Goal: Book appointment/travel/reservation

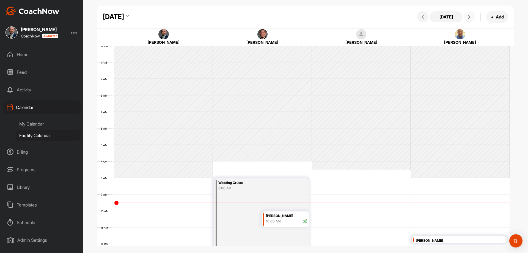
scroll to position [114, 0]
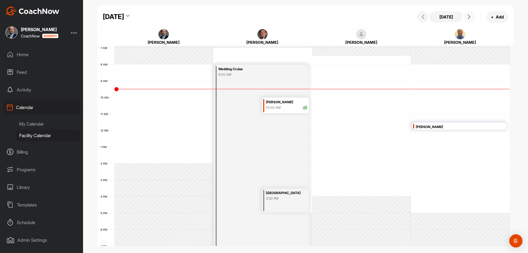
click at [469, 19] on button at bounding box center [469, 16] width 11 height 11
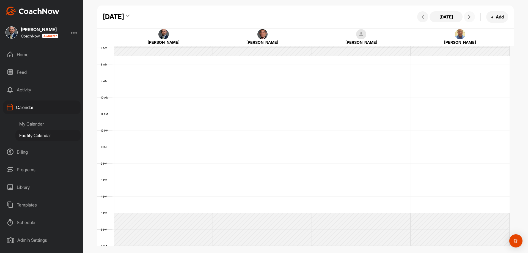
click at [469, 18] on icon at bounding box center [469, 17] width 4 height 4
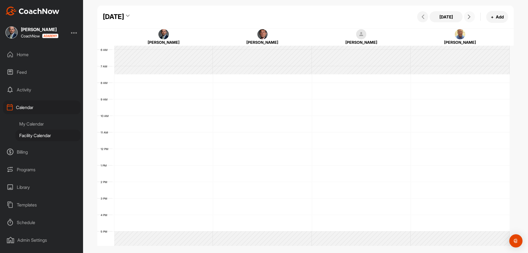
click at [469, 19] on icon at bounding box center [469, 17] width 4 height 4
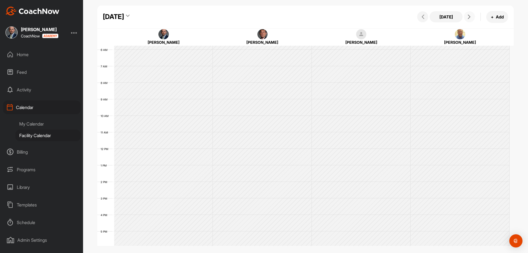
click at [469, 19] on icon at bounding box center [469, 17] width 4 height 4
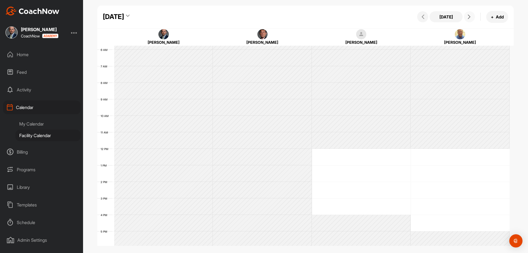
click at [469, 19] on icon at bounding box center [469, 17] width 4 height 4
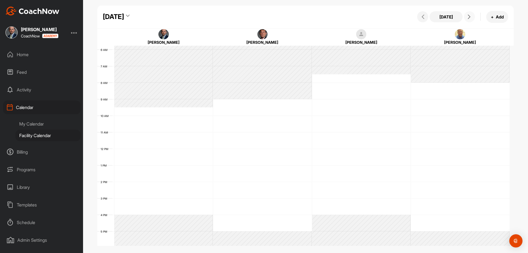
click at [469, 19] on icon at bounding box center [469, 17] width 4 height 4
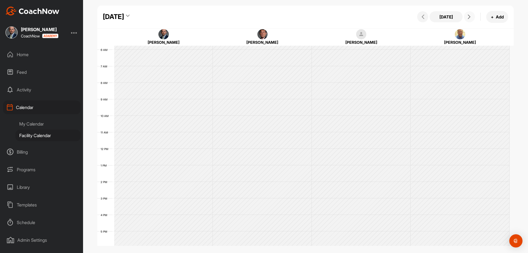
click at [469, 19] on icon at bounding box center [469, 17] width 4 height 4
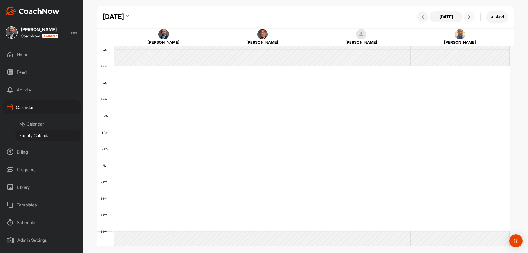
click at [469, 19] on icon at bounding box center [469, 17] width 4 height 4
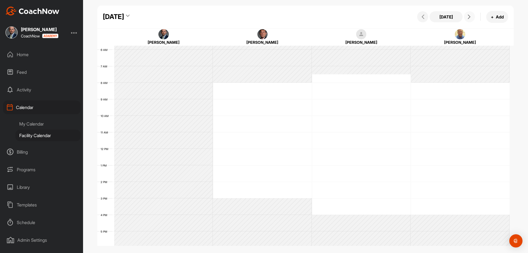
click at [469, 19] on icon at bounding box center [469, 17] width 4 height 4
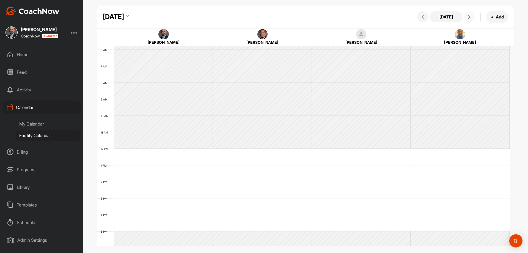
click at [469, 19] on icon at bounding box center [469, 17] width 4 height 4
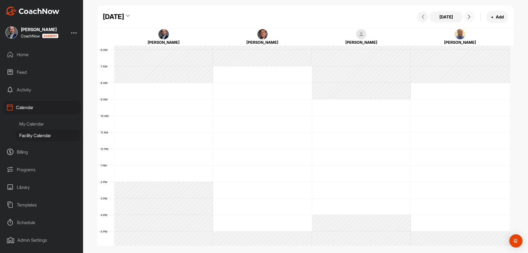
click at [469, 19] on icon at bounding box center [469, 17] width 4 height 4
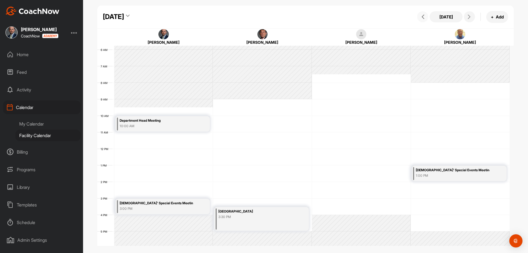
click at [420, 16] on span at bounding box center [422, 17] width 7 height 4
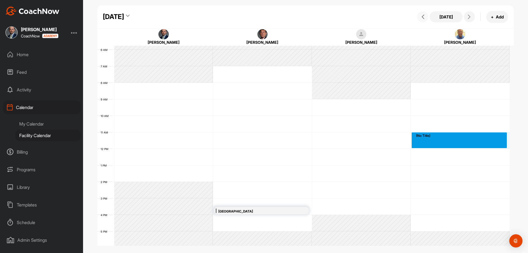
drag, startPoint x: 418, startPoint y: 134, endPoint x: 417, endPoint y: 143, distance: 8.8
click at [417, 143] on div "12 AM 1 AM 2 AM 3 AM 4 AM 5 AM 6 AM 7 AM 8 AM 9 AM 10 AM 11 AM 12 PM 1 PM 2 PM …" at bounding box center [303, 149] width 412 height 396
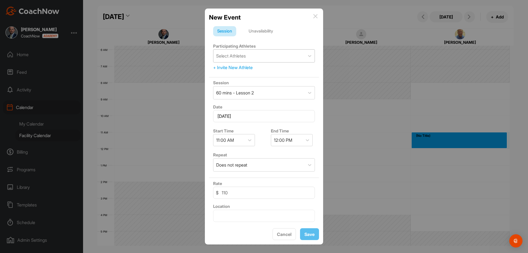
click at [268, 59] on div "Select Athletes" at bounding box center [258, 55] width 91 height 13
type input "kan"
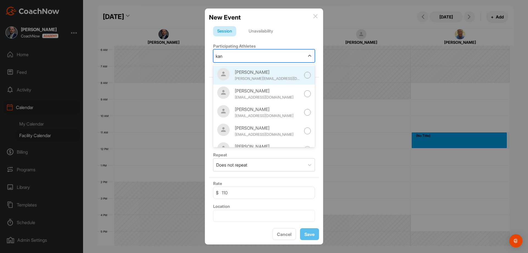
click at [289, 75] on div "[PERSON_NAME]" at bounding box center [268, 72] width 66 height 7
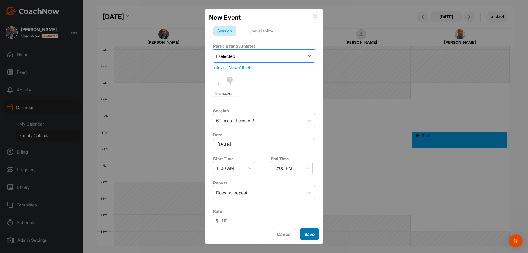
click at [308, 234] on span "Save" at bounding box center [309, 233] width 10 height 5
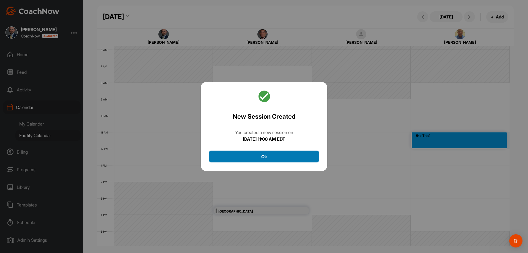
drag, startPoint x: 309, startPoint y: 158, endPoint x: 311, endPoint y: 160, distance: 2.8
click at [311, 159] on button "Ok" at bounding box center [264, 156] width 110 height 12
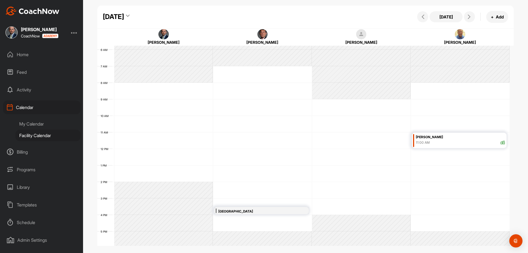
click at [129, 16] on icon at bounding box center [128, 16] width 4 height 5
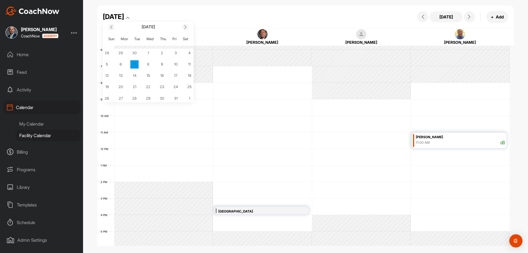
click at [109, 30] on div at bounding box center [111, 27] width 6 height 6
click at [218, 18] on div "[DATE] [DATE] Sun Mon Tue Wed Thu Fri Sat 31 1 2 3 4 5 6 7 8 9 10 11 12 13 14 1…" at bounding box center [305, 16] width 416 height 23
